Goal: Task Accomplishment & Management: Manage account settings

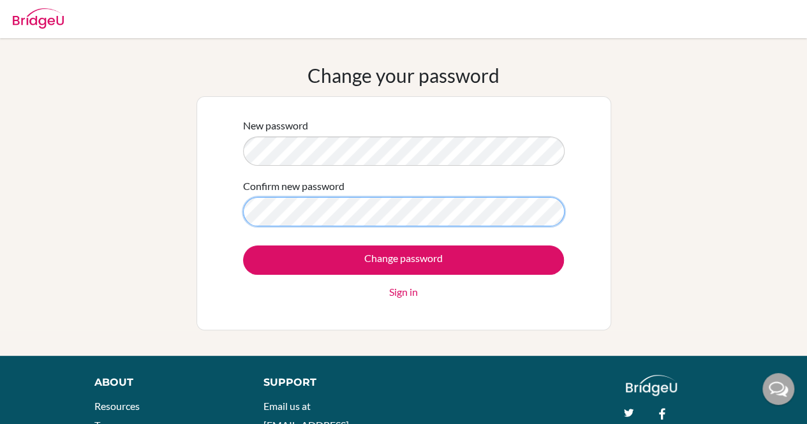
click at [243, 246] on input "Change password" at bounding box center [403, 260] width 321 height 29
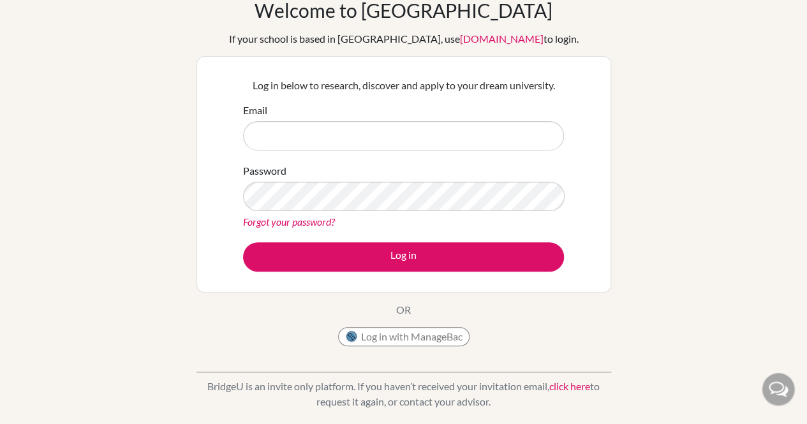
click at [337, 135] on input "Email" at bounding box center [403, 135] width 321 height 29
click at [402, 339] on button "Log in with ManageBac" at bounding box center [403, 336] width 131 height 19
click at [340, 126] on input "Email" at bounding box center [403, 135] width 321 height 29
type input "[EMAIL_ADDRESS][DOMAIN_NAME]"
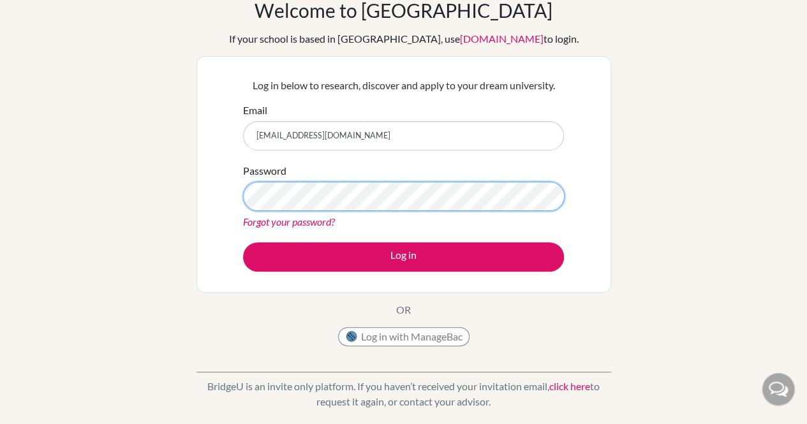
click at [243, 243] on button "Log in" at bounding box center [403, 257] width 321 height 29
